Goal: Transaction & Acquisition: Purchase product/service

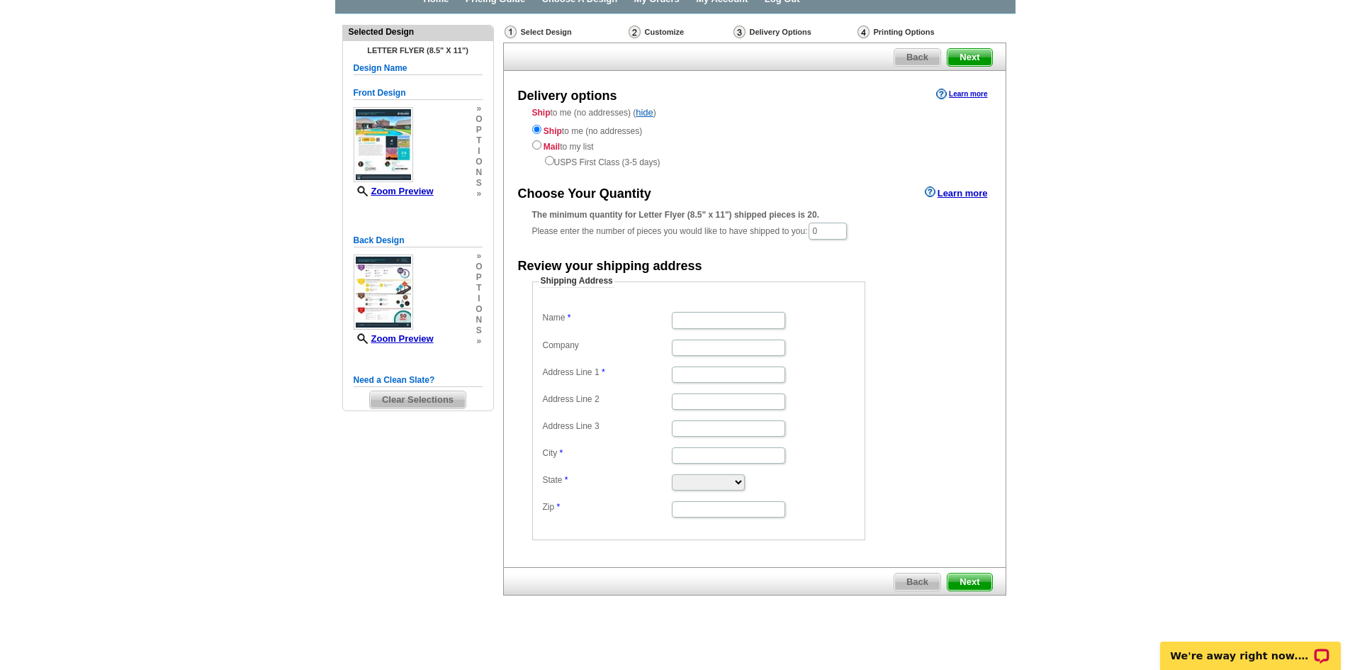
scroll to position [85, 0]
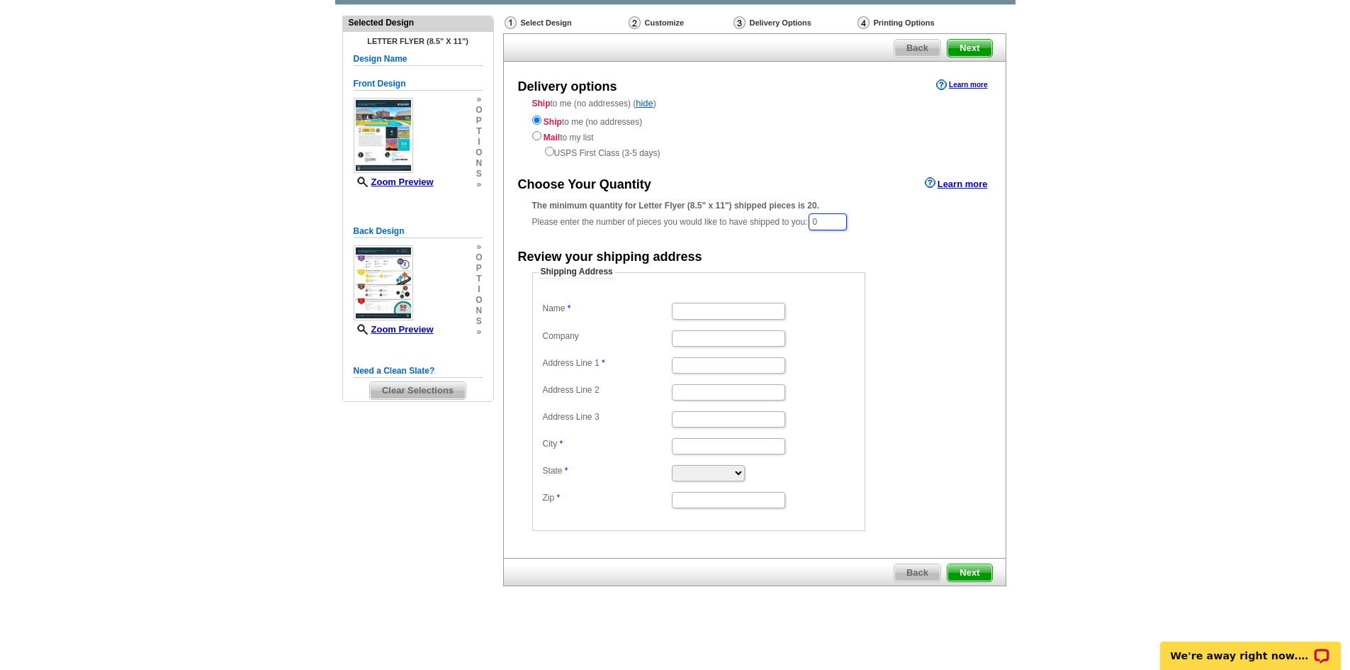
drag, startPoint x: 833, startPoint y: 221, endPoint x: 799, endPoint y: 213, distance: 34.9
click at [799, 213] on div "The minimum quantity for Letter Flyer (8.5" x 11") shipped pieces is 20. Please…" at bounding box center [754, 215] width 445 height 33
type input "50"
click at [693, 308] on input "Name" at bounding box center [728, 312] width 113 height 16
type input "[PERSON_NAME]"
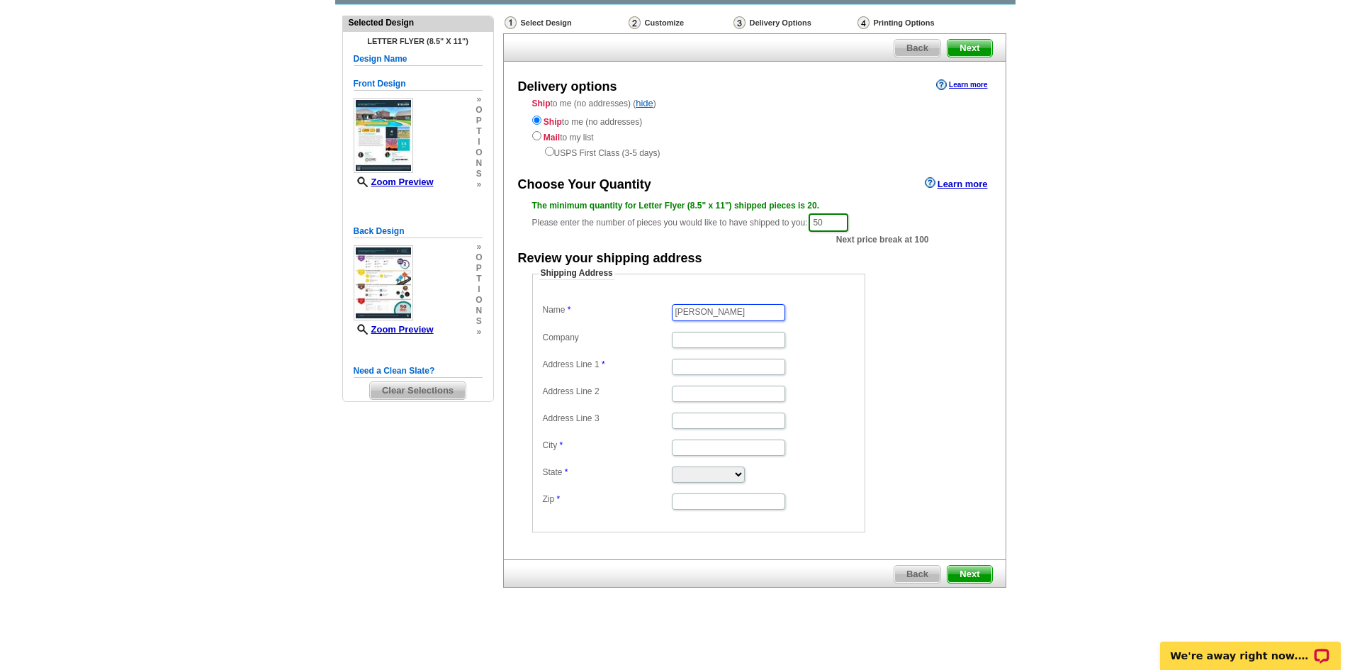
type input "The Real [PERSON_NAME]"
type input "[STREET_ADDRESS]"
type input "[US_STATE][GEOGRAPHIC_DATA]"
select select "OK"
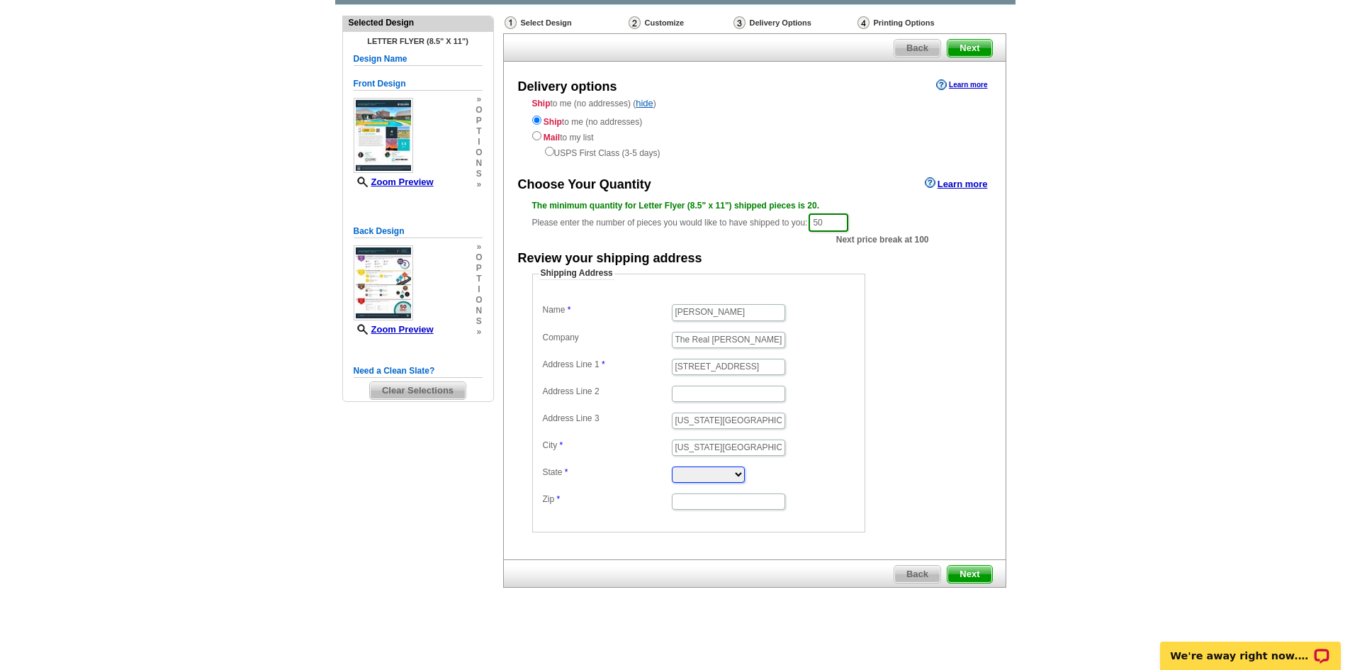
type input "73105"
click at [728, 311] on input "[PERSON_NAME]" at bounding box center [728, 312] width 113 height 16
type input "[PERSON_NAME]"
click at [978, 571] on span "Next" at bounding box center [970, 574] width 44 height 17
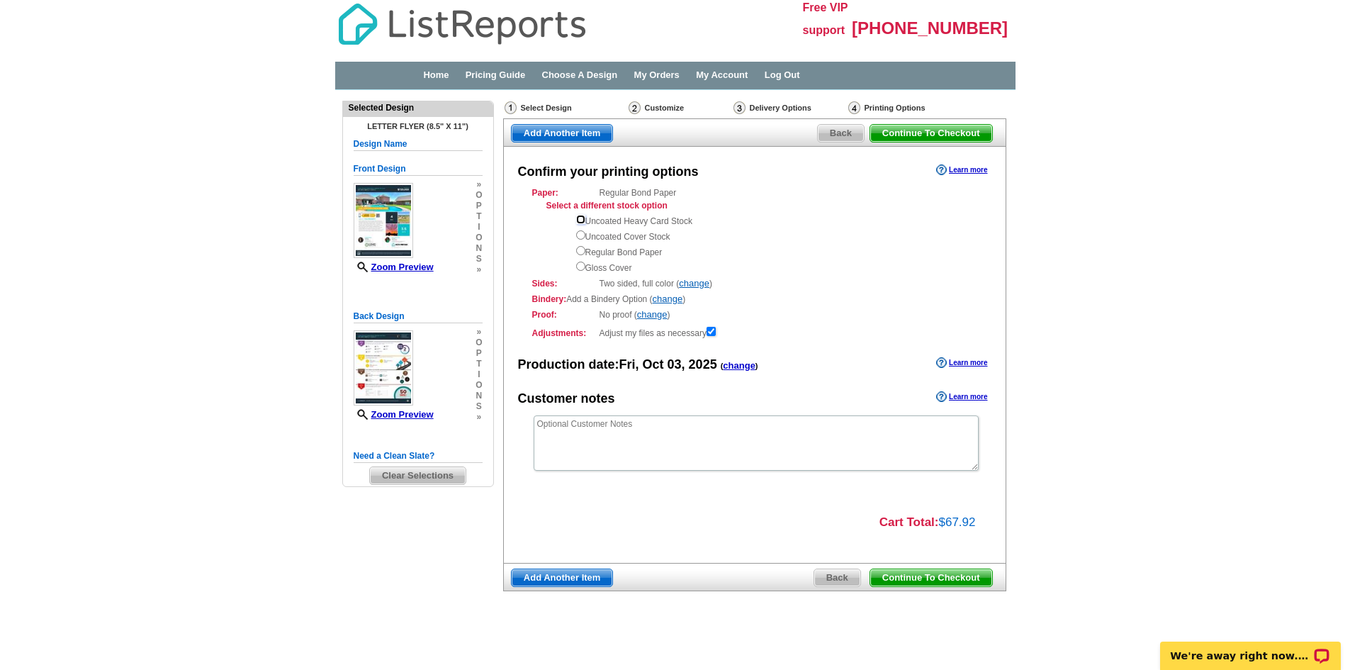
click at [582, 220] on input "radio" at bounding box center [580, 219] width 9 height 9
radio input "true"
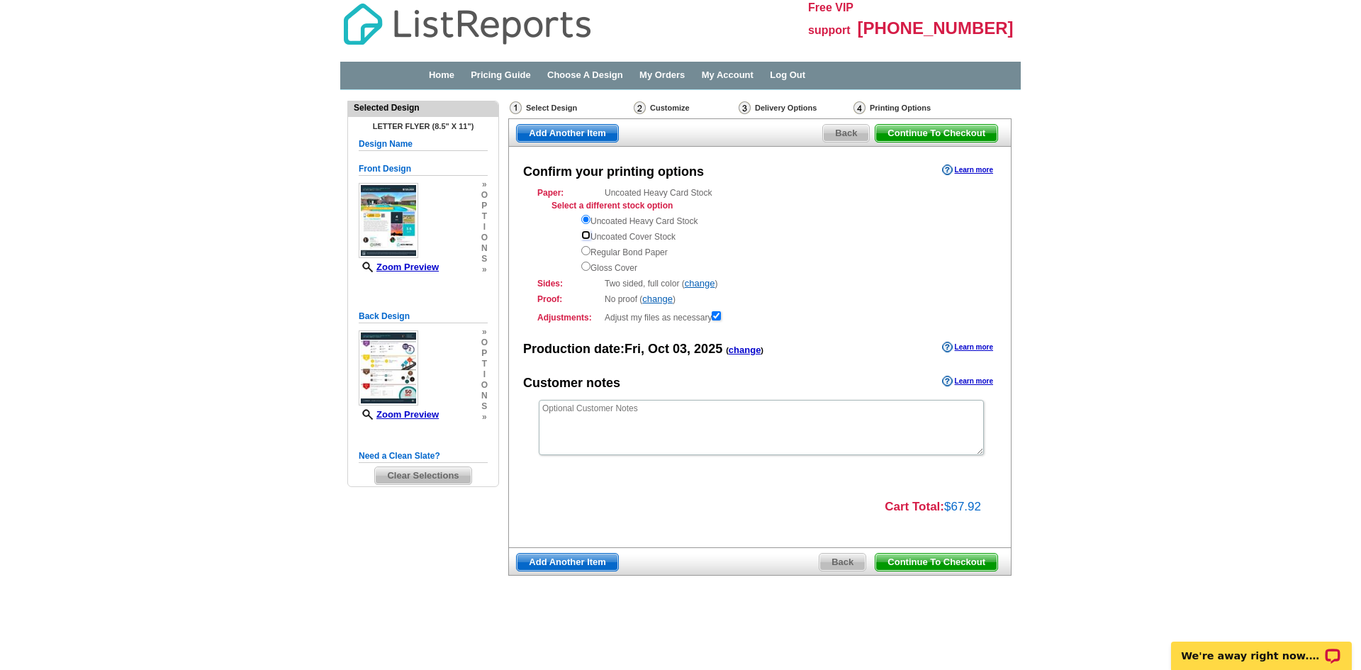
click at [586, 237] on input "radio" at bounding box center [585, 234] width 9 height 9
radio input "true"
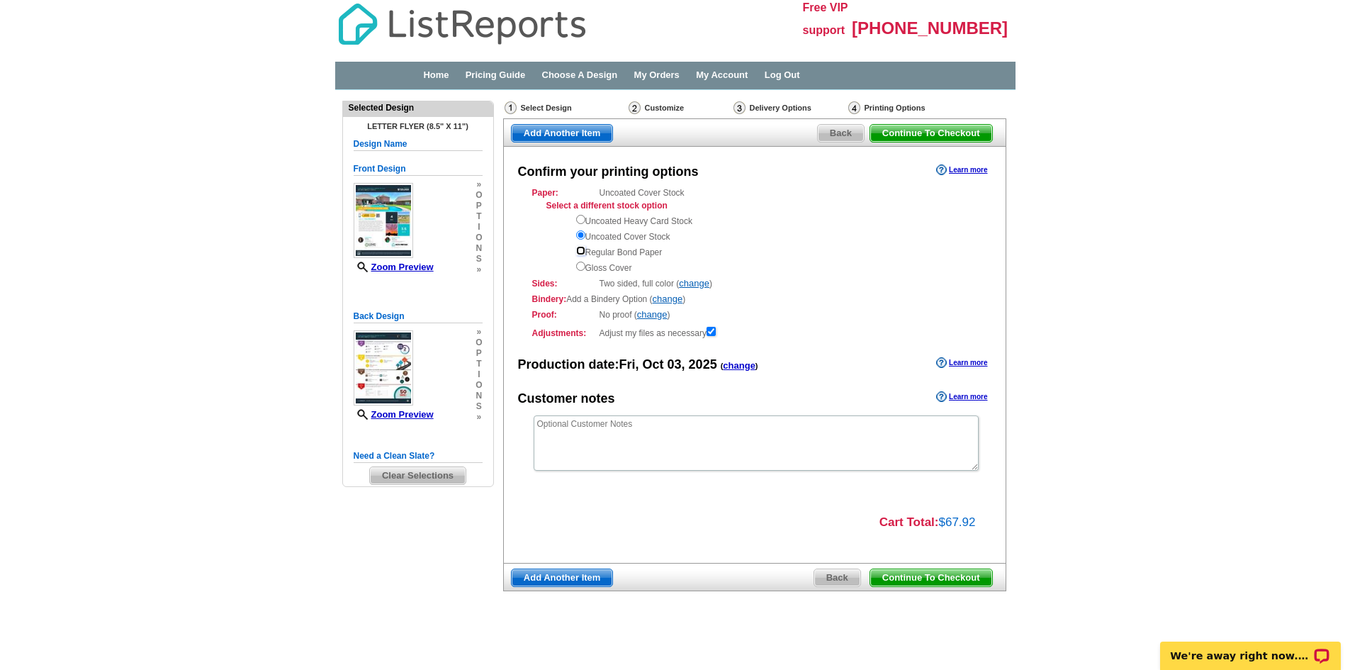
click at [580, 250] on input "radio" at bounding box center [580, 250] width 9 height 9
radio input "true"
